Goal: Task Accomplishment & Management: Complete application form

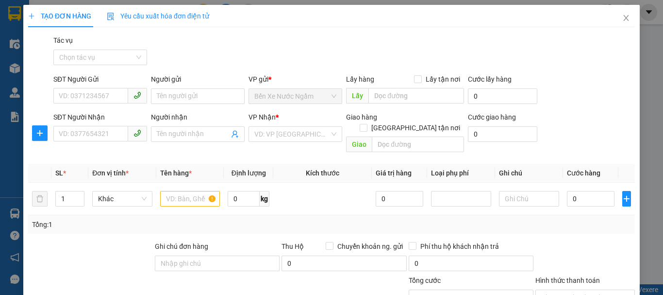
click at [110, 126] on input "SĐT Người Nhận" at bounding box center [90, 134] width 75 height 16
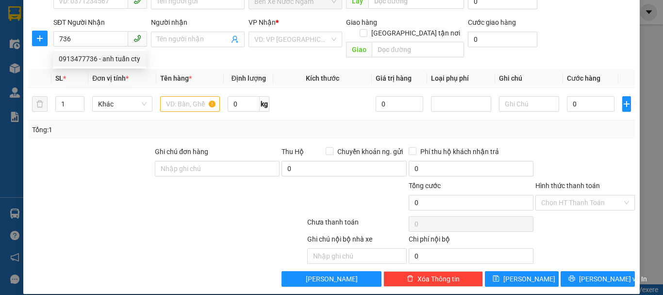
click at [105, 61] on div "0913477736 - anh tuấn cty" at bounding box center [100, 58] width 82 height 11
type input "0913477736"
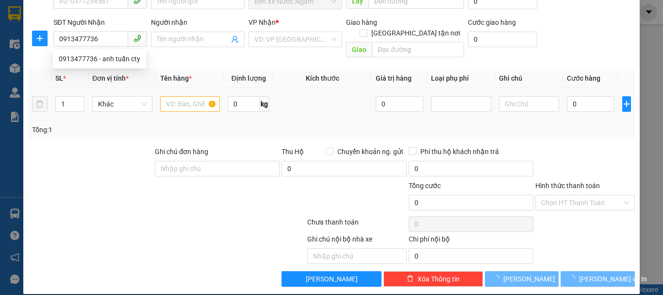
type input "anh tuấn cty"
checkbox input "true"
type input "141 HÀ HUY TẬP"
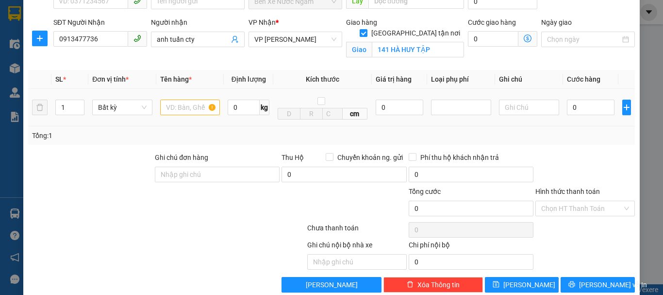
type input "0913477736"
click at [174, 107] on input "text" at bounding box center [190, 108] width 60 height 16
type input "1k"
drag, startPoint x: 582, startPoint y: 285, endPoint x: 530, endPoint y: 255, distance: 59.8
click at [581, 285] on button "[PERSON_NAME] và In" at bounding box center [598, 285] width 74 height 16
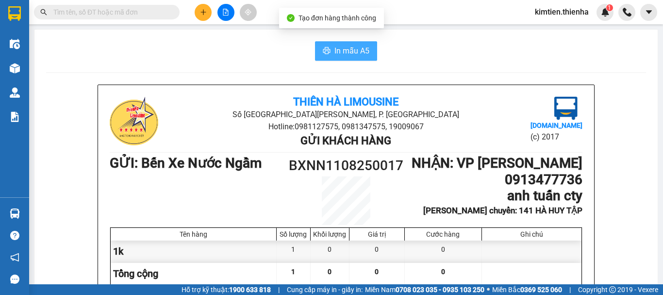
click at [349, 56] on span "In mẫu A5" at bounding box center [352, 51] width 35 height 12
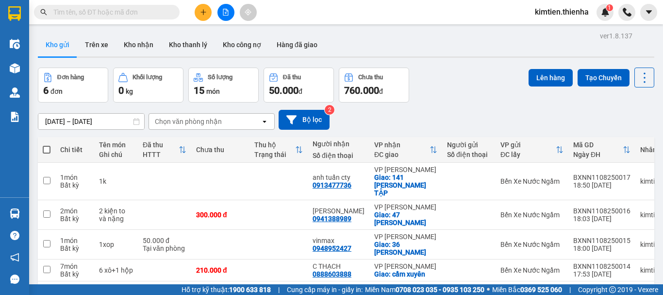
click at [200, 19] on button at bounding box center [203, 12] width 17 height 17
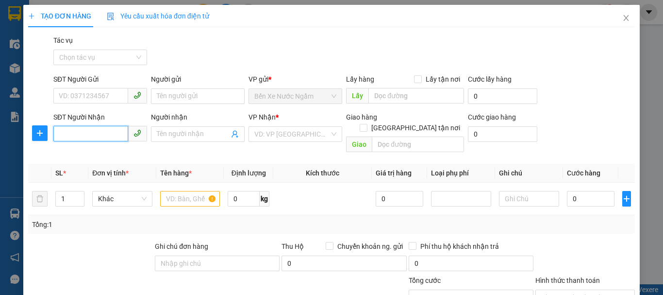
click at [100, 132] on input "SĐT Người Nhận" at bounding box center [90, 134] width 75 height 16
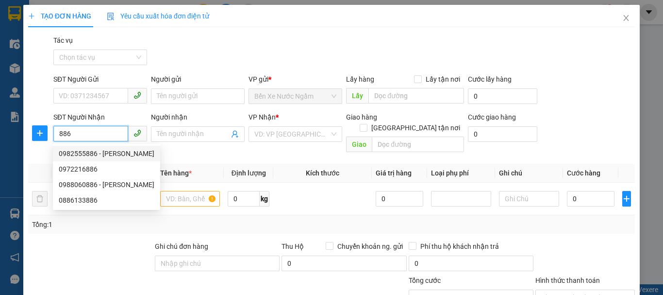
click at [100, 155] on div "0982555886 - [PERSON_NAME]" at bounding box center [107, 153] width 96 height 11
type input "0982555886"
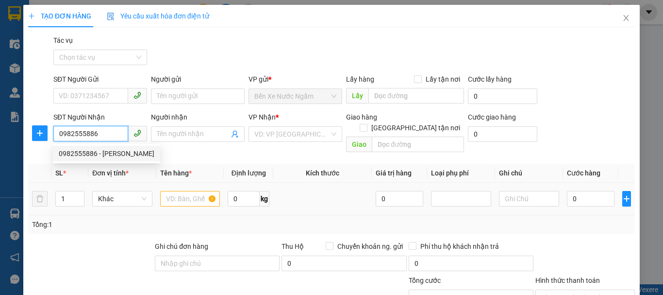
type input "[PERSON_NAME]"
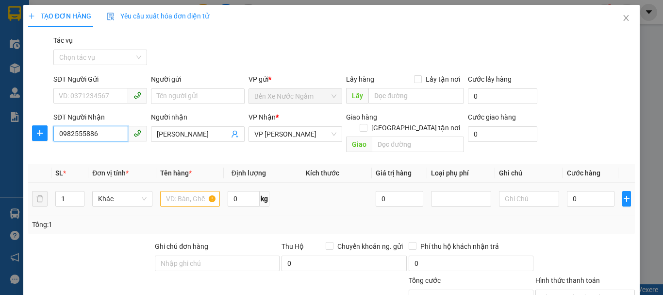
type input "0982555886"
click at [180, 194] on input "text" at bounding box center [190, 199] width 60 height 16
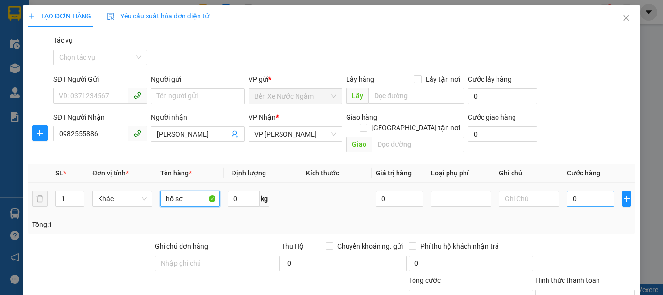
type input "hồ sơ"
click at [567, 191] on input "0" at bounding box center [591, 199] width 48 height 16
type input "4"
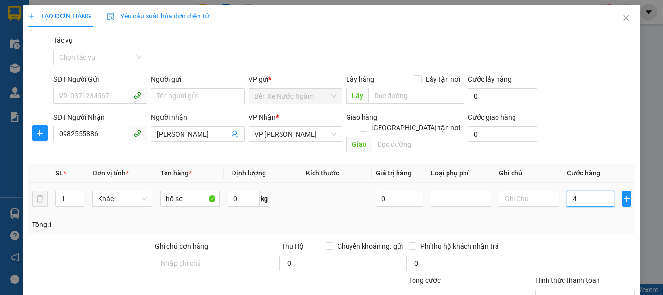
type input "40"
type input "400"
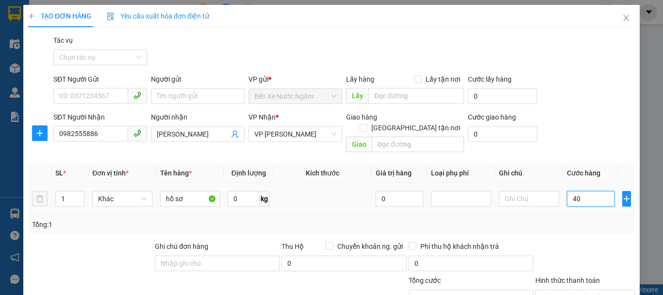
type input "400"
type input "4.000"
type input "40.000"
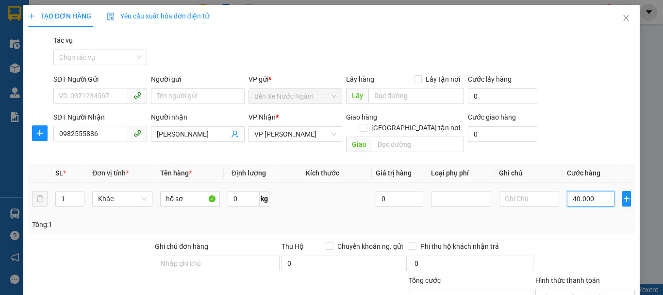
type input "40.000"
click at [299, 137] on span "VP [PERSON_NAME]" at bounding box center [295, 134] width 82 height 15
type input "40.000"
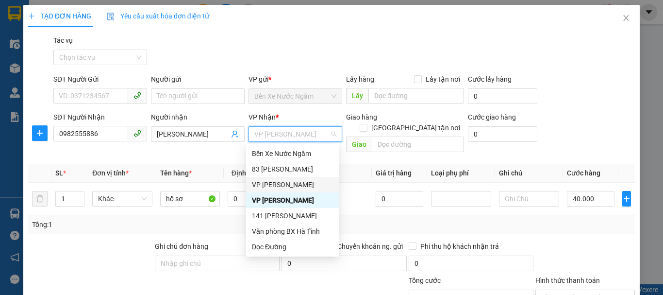
drag, startPoint x: 280, startPoint y: 182, endPoint x: 331, endPoint y: 158, distance: 56.1
click at [280, 182] on div "VP [PERSON_NAME]" at bounding box center [292, 184] width 81 height 11
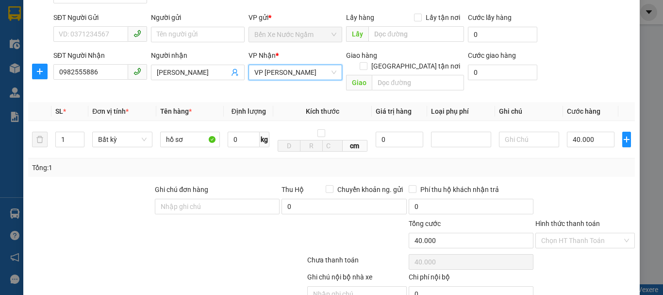
scroll to position [100, 0]
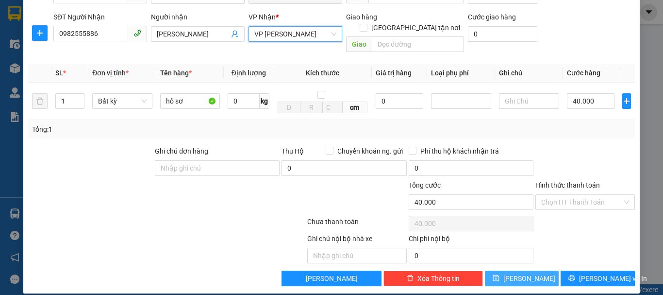
click at [503, 270] on button "[PERSON_NAME]" at bounding box center [522, 278] width 74 height 16
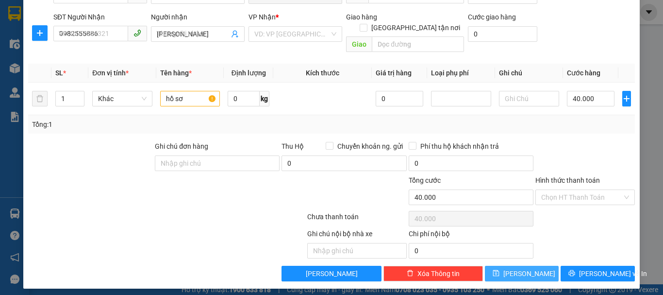
type input "0"
